Goal: Information Seeking & Learning: Learn about a topic

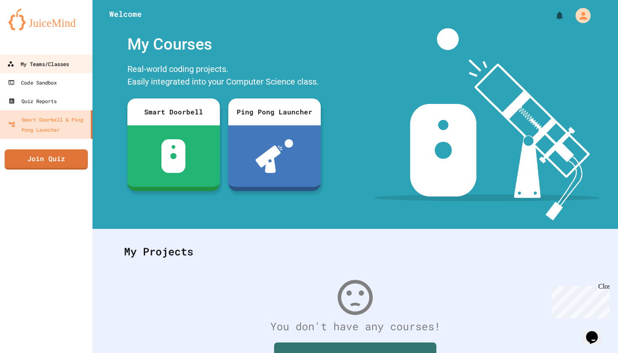
click at [57, 64] on div "My Teams/Classes" at bounding box center [38, 64] width 62 height 11
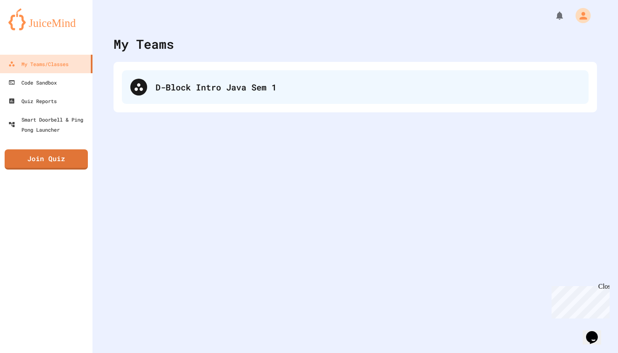
click at [172, 82] on div "D-Block Intro Java Sem 1" at bounding box center [368, 87] width 425 height 13
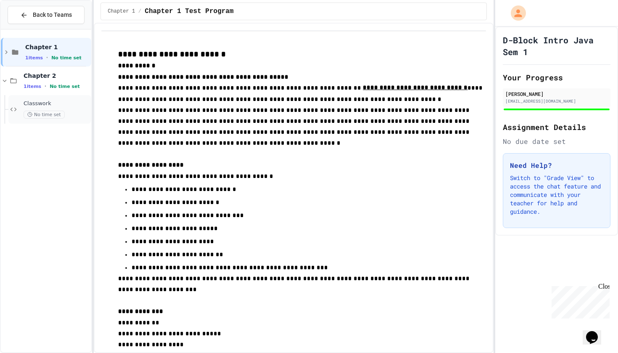
click at [45, 99] on div "Classwork No time set" at bounding box center [49, 109] width 83 height 29
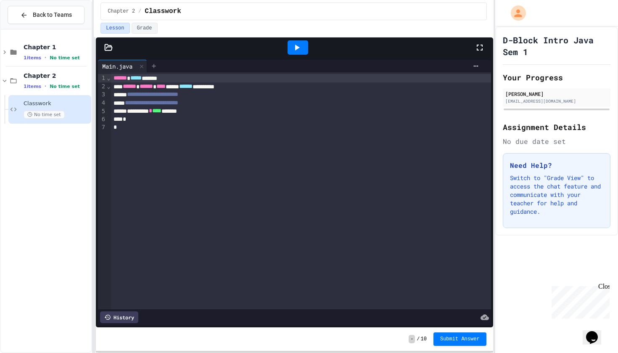
click at [156, 65] on icon at bounding box center [154, 66] width 4 height 4
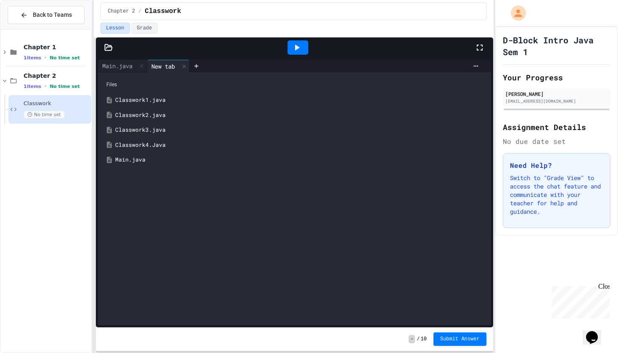
click at [141, 149] on div "Classwork4.Java" at bounding box center [294, 145] width 384 height 15
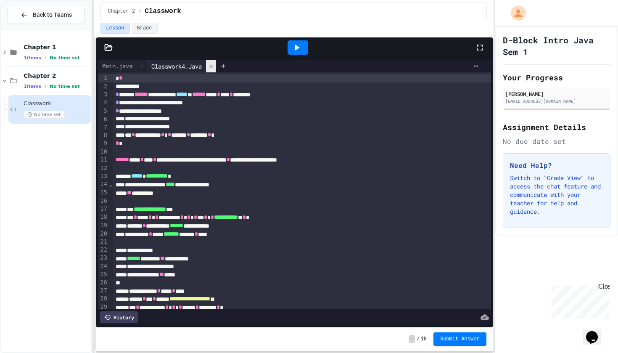
click at [214, 69] on div at bounding box center [211, 66] width 10 height 12
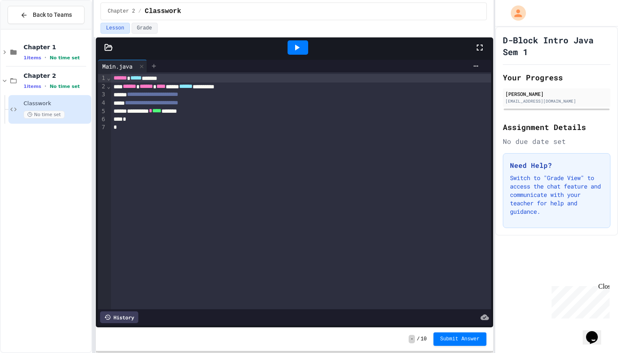
click at [159, 69] on div at bounding box center [153, 66] width 13 height 13
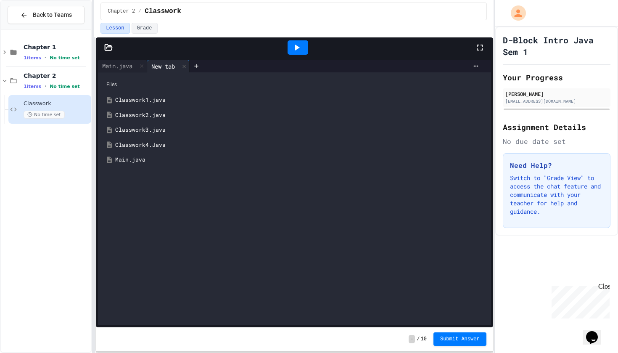
click at [148, 129] on div "Classwork3.java" at bounding box center [300, 130] width 371 height 8
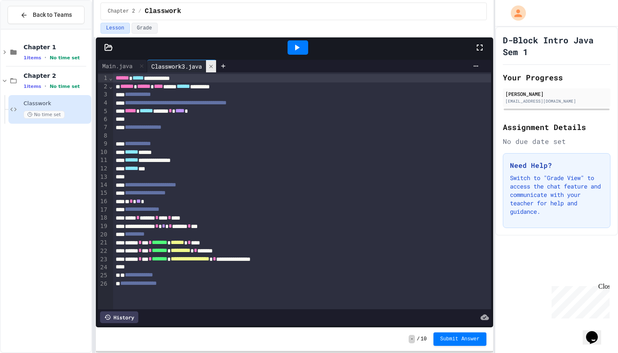
click at [214, 68] on icon at bounding box center [211, 67] width 6 height 6
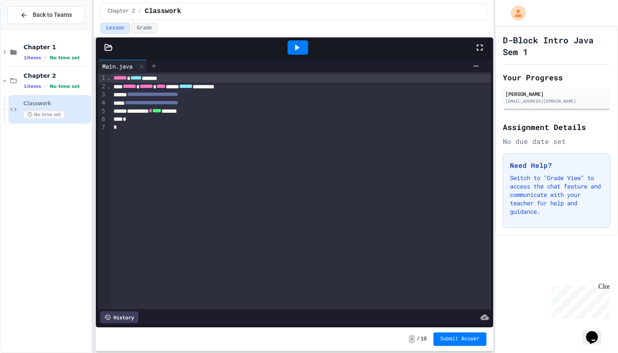
click at [157, 67] on icon at bounding box center [154, 66] width 7 height 7
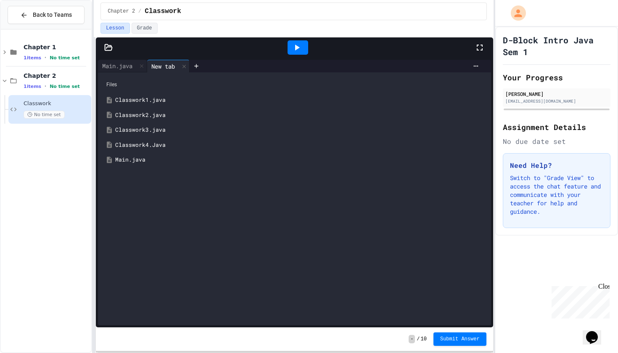
click at [156, 111] on div "Classwork2.java" at bounding box center [300, 115] width 371 height 8
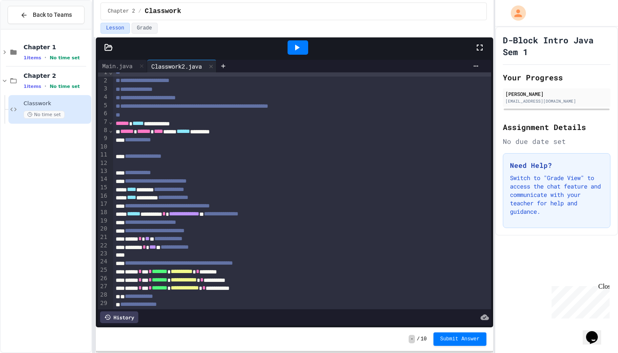
scroll to position [5, 0]
click at [130, 66] on div "Main.java" at bounding box center [117, 65] width 39 height 9
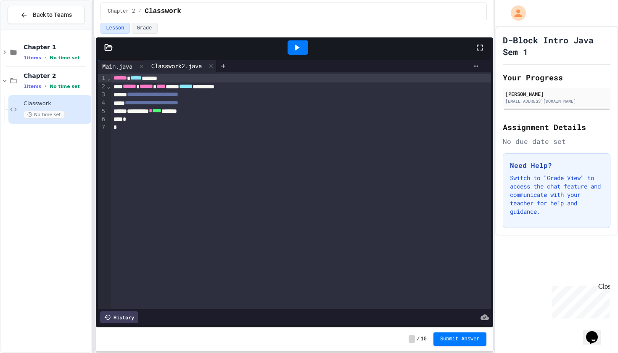
click at [168, 67] on div "Classwork2.java" at bounding box center [176, 65] width 59 height 9
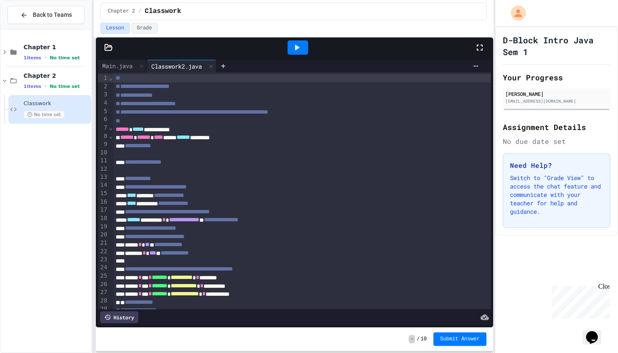
scroll to position [1, 0]
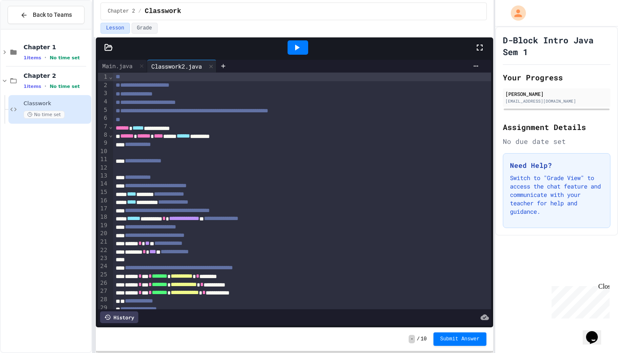
click at [300, 45] on icon at bounding box center [297, 47] width 10 height 10
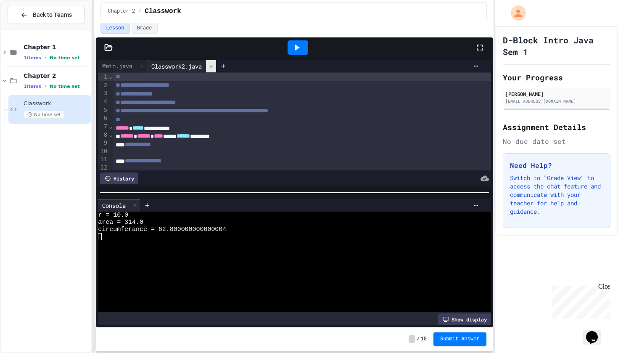
click at [214, 64] on icon at bounding box center [211, 67] width 6 height 6
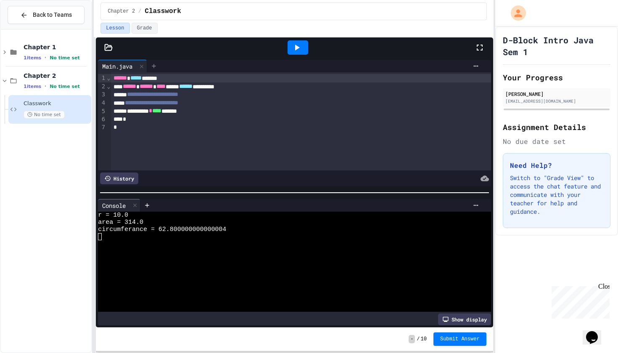
click at [157, 64] on icon at bounding box center [154, 66] width 7 height 7
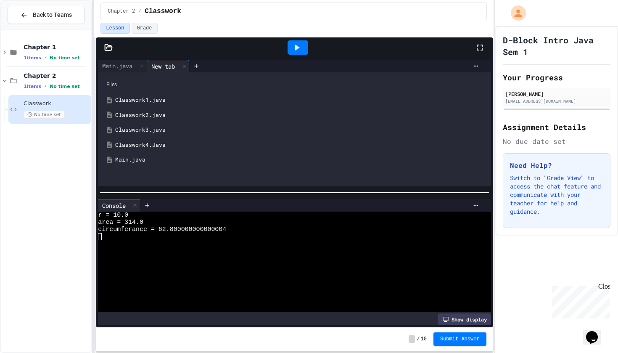
click at [149, 128] on div "Classwork3.java" at bounding box center [300, 130] width 371 height 8
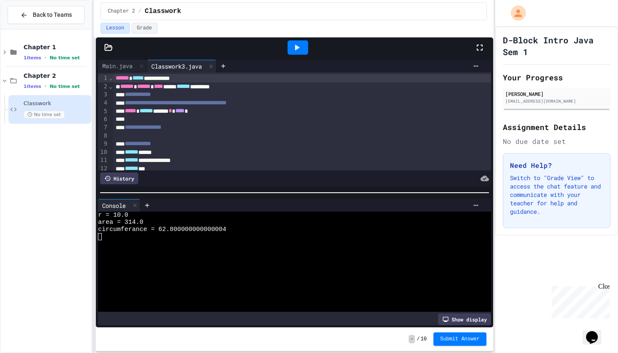
scroll to position [0, 0]
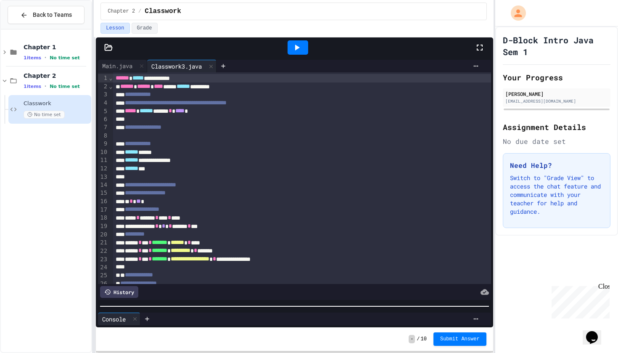
click at [286, 353] on div "**********" at bounding box center [294, 195] width 398 height 316
